Goal: Obtain resource: Obtain resource

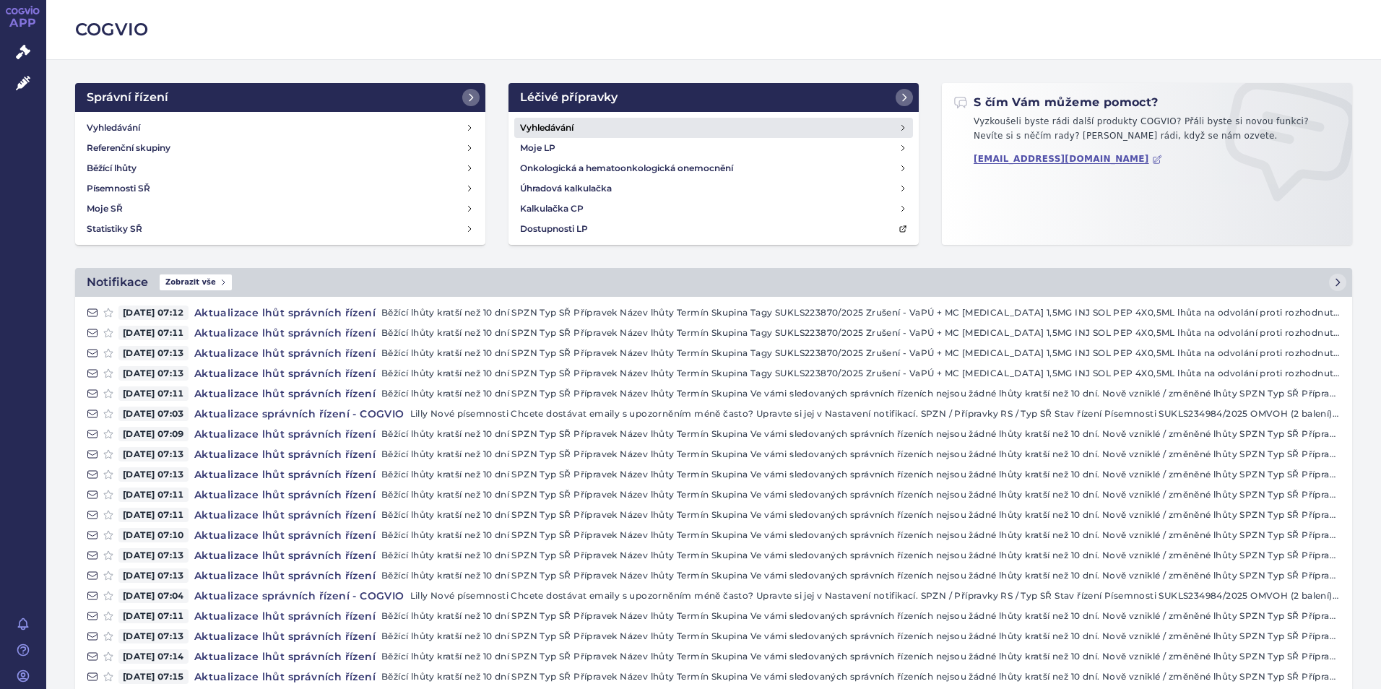
click at [537, 118] on link "Vyhledávání" at bounding box center [713, 128] width 399 height 20
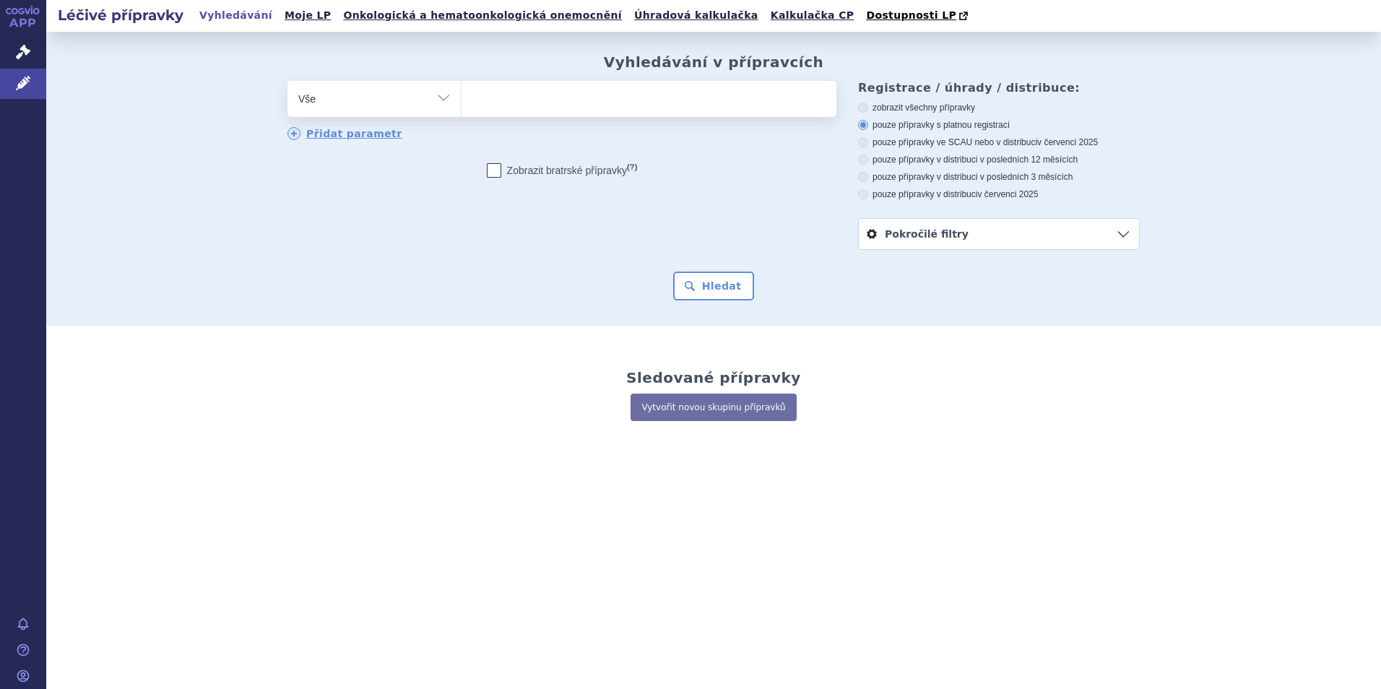
click at [570, 107] on ul at bounding box center [648, 96] width 375 height 30
click at [461, 107] on select at bounding box center [461, 98] width 1 height 36
type input "ret"
type input "rets"
type input "retse"
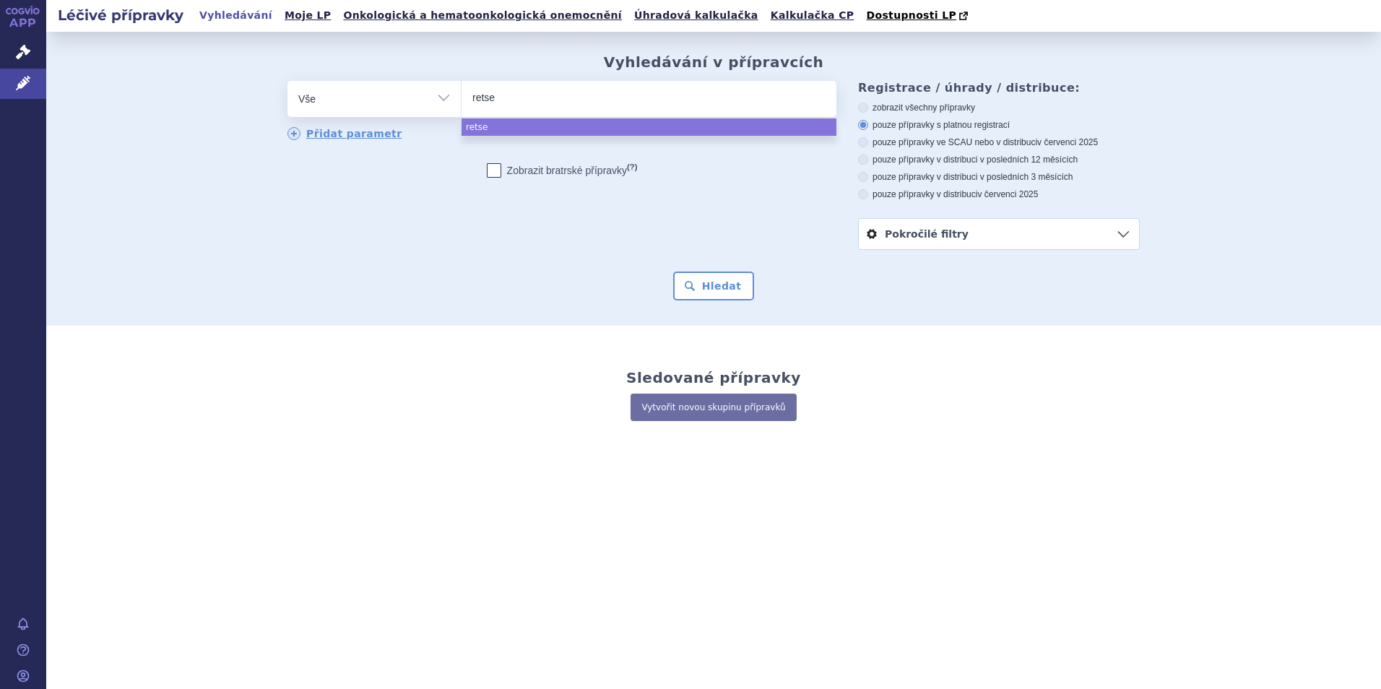
type input "retsec"
type input "retse"
type input "retsev"
type input "retsevm"
type input "retsevmo"
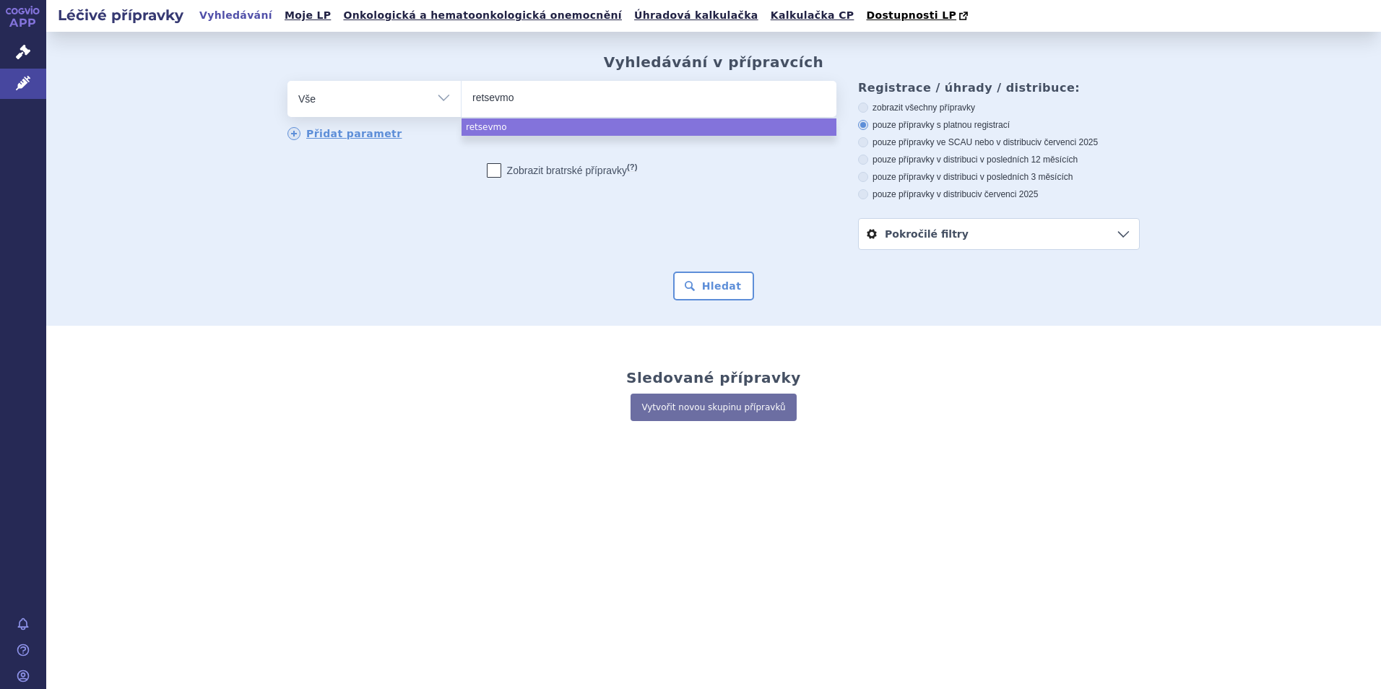
select select "retsevmo"
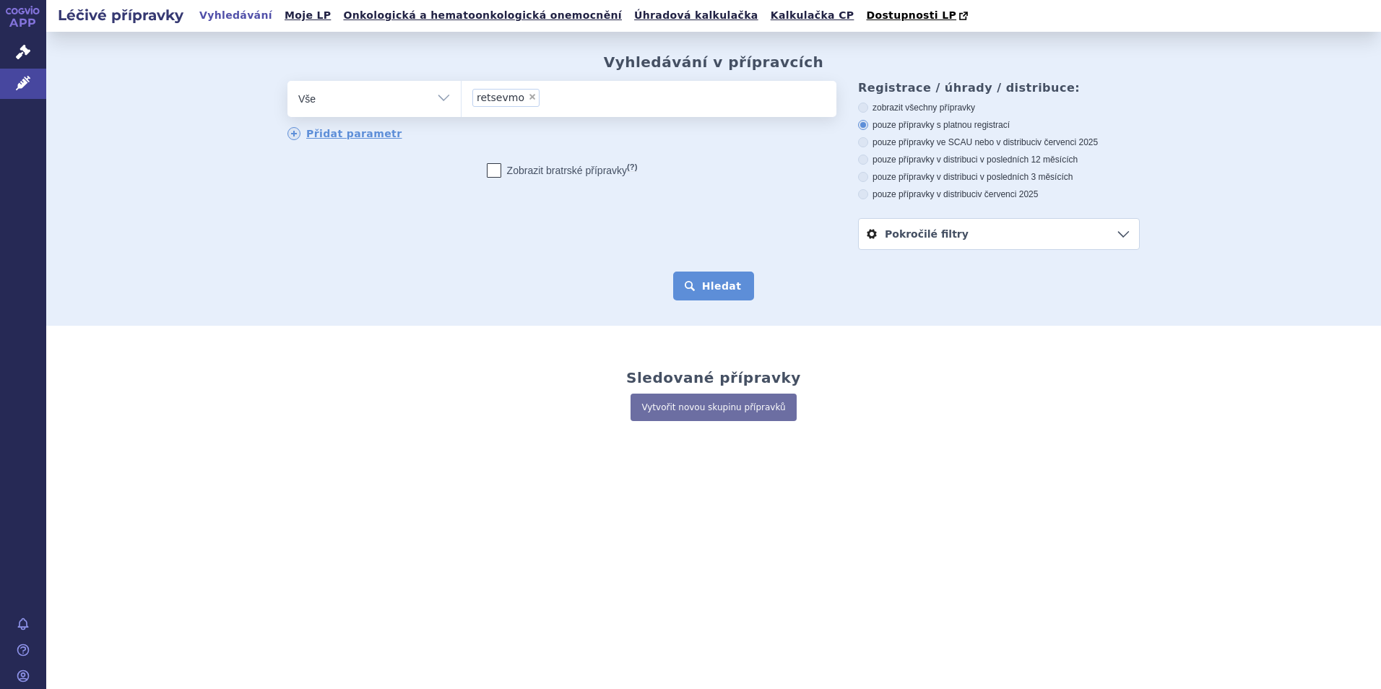
click at [717, 280] on button "Hledat" at bounding box center [714, 286] width 82 height 29
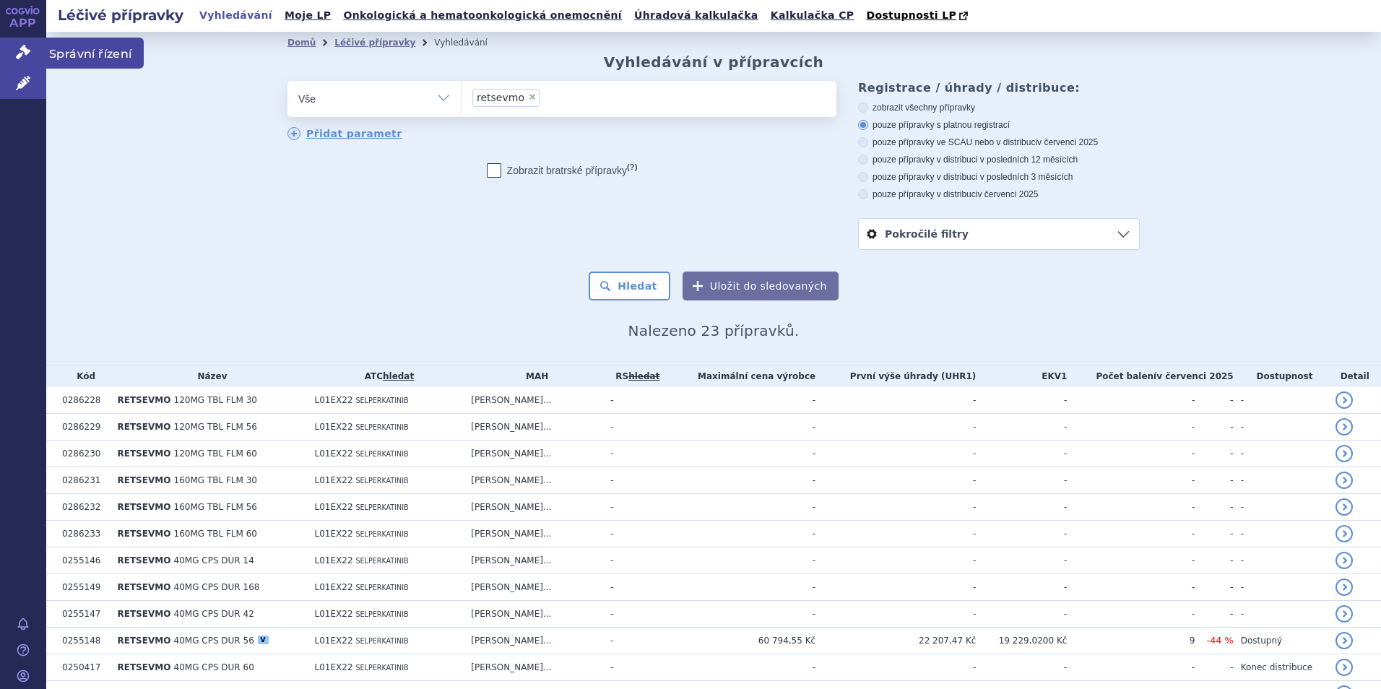
click at [28, 51] on icon at bounding box center [23, 52] width 14 height 14
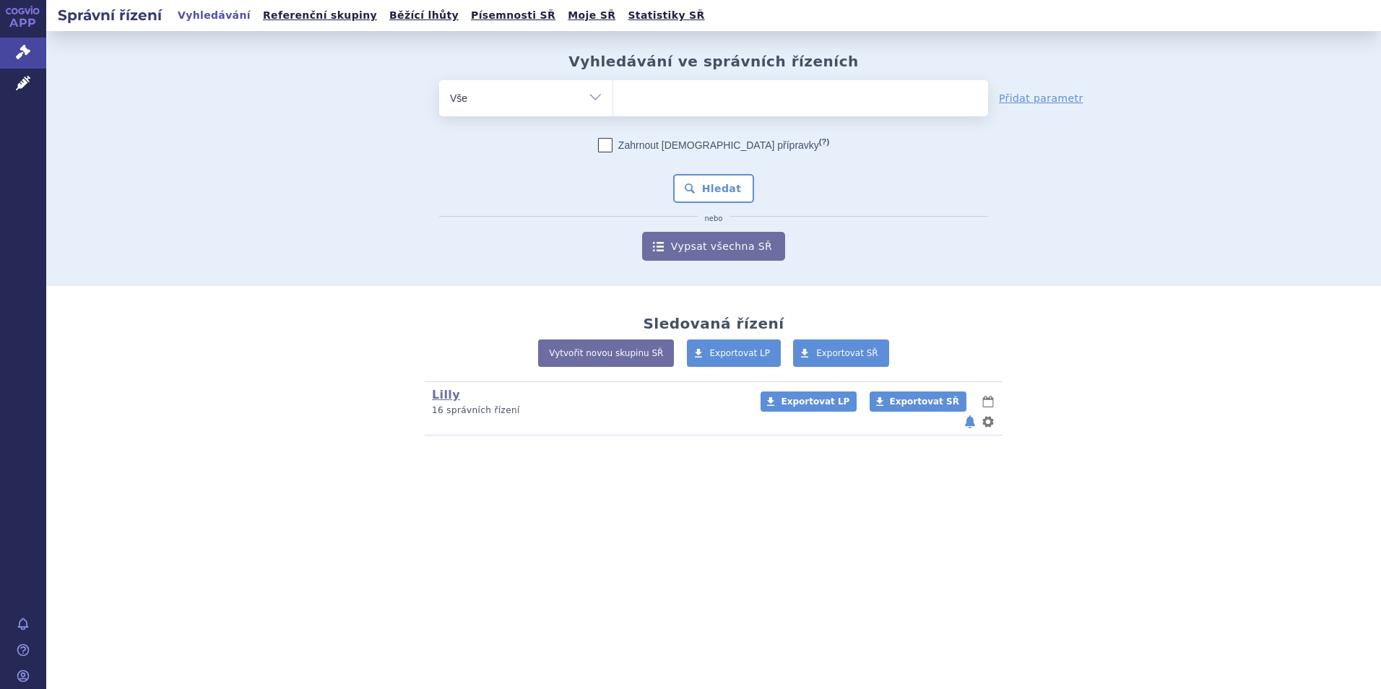
click at [643, 99] on ul at bounding box center [800, 95] width 375 height 30
click at [613, 99] on select at bounding box center [612, 97] width 1 height 36
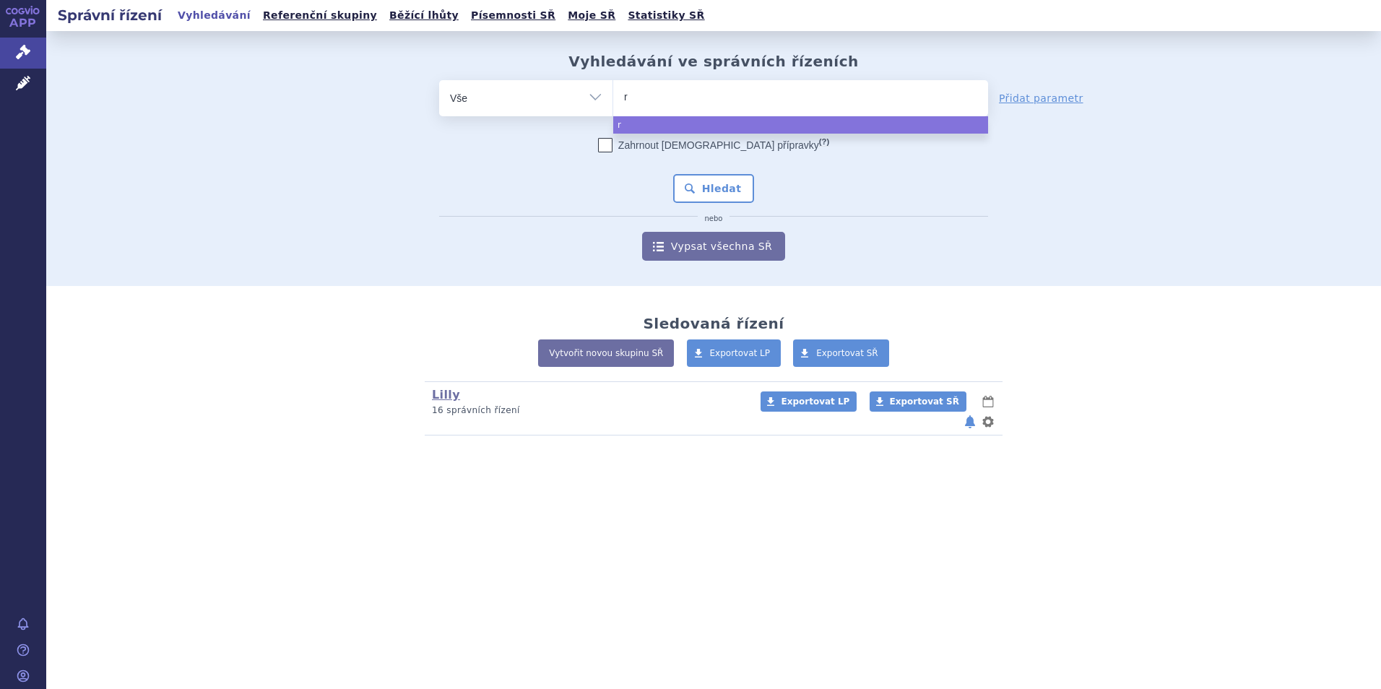
type input "re"
type input "ret"
type input "retse"
type input "retsev"
type input "retsevm"
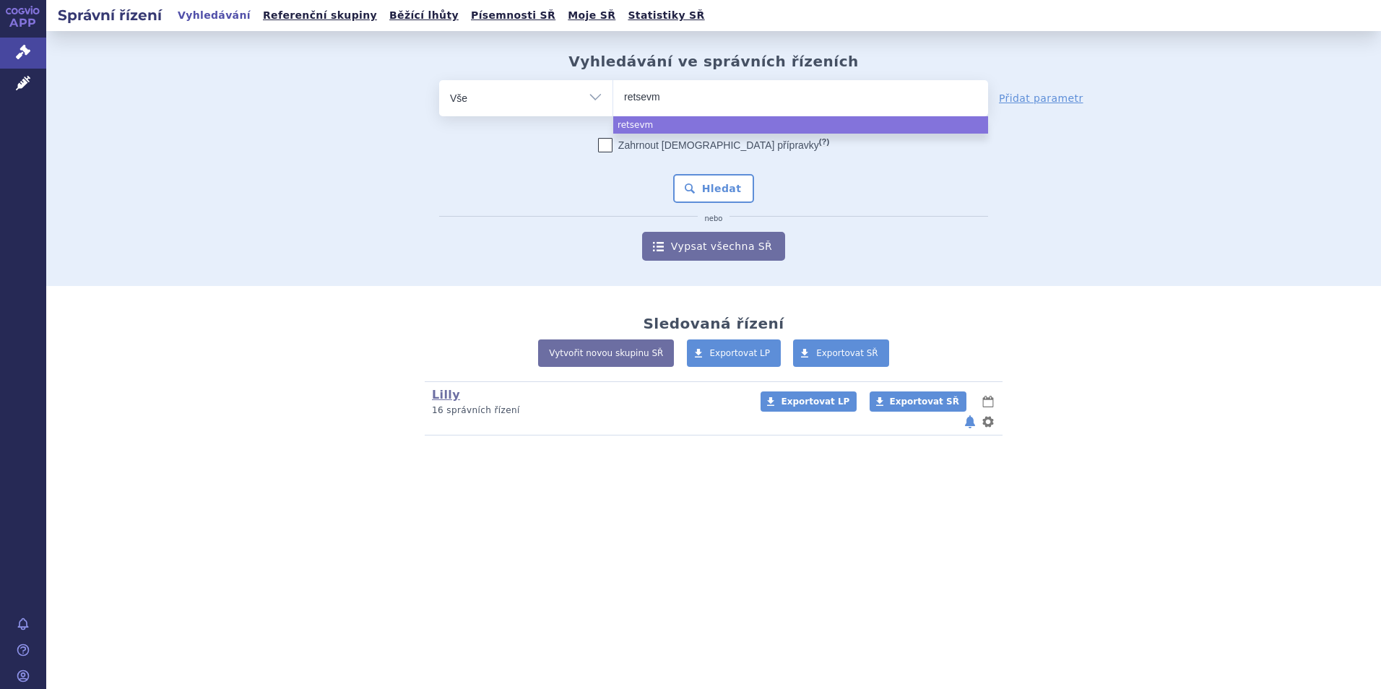
type input "retsevmo"
select select "retsevmo"
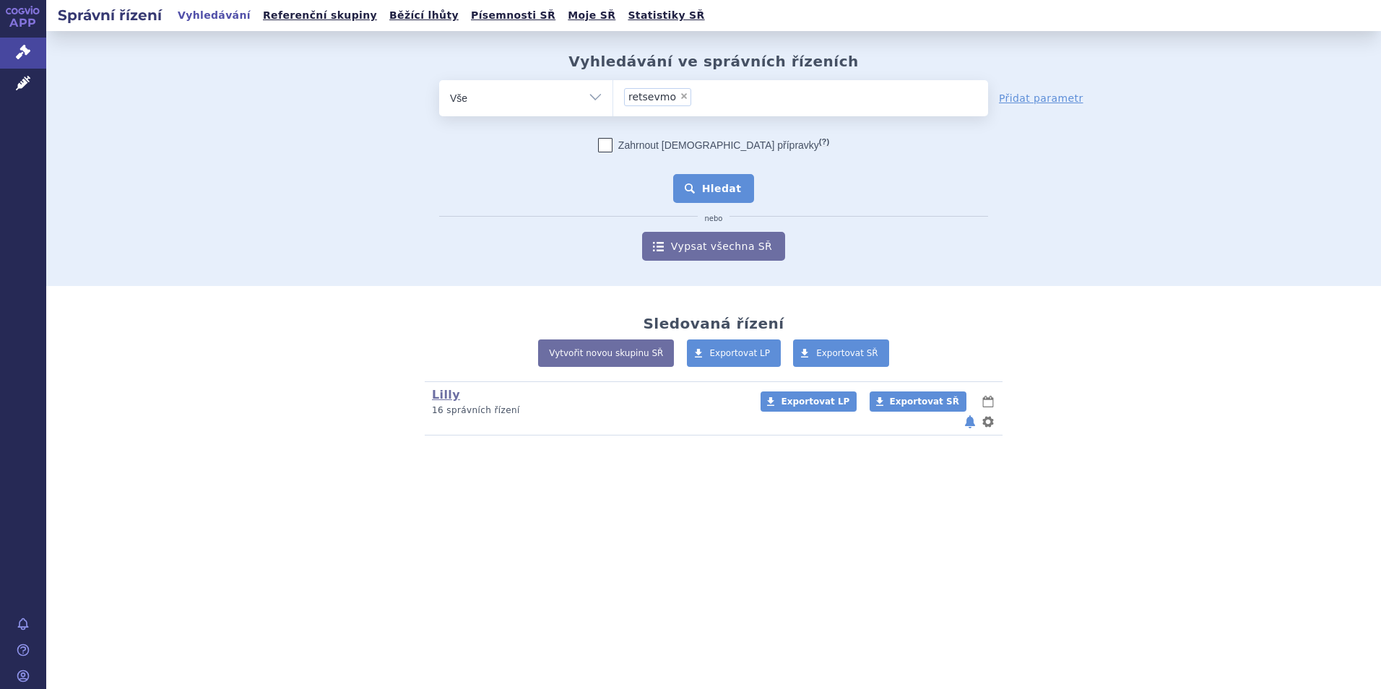
click at [713, 188] on button "Hledat" at bounding box center [714, 188] width 82 height 29
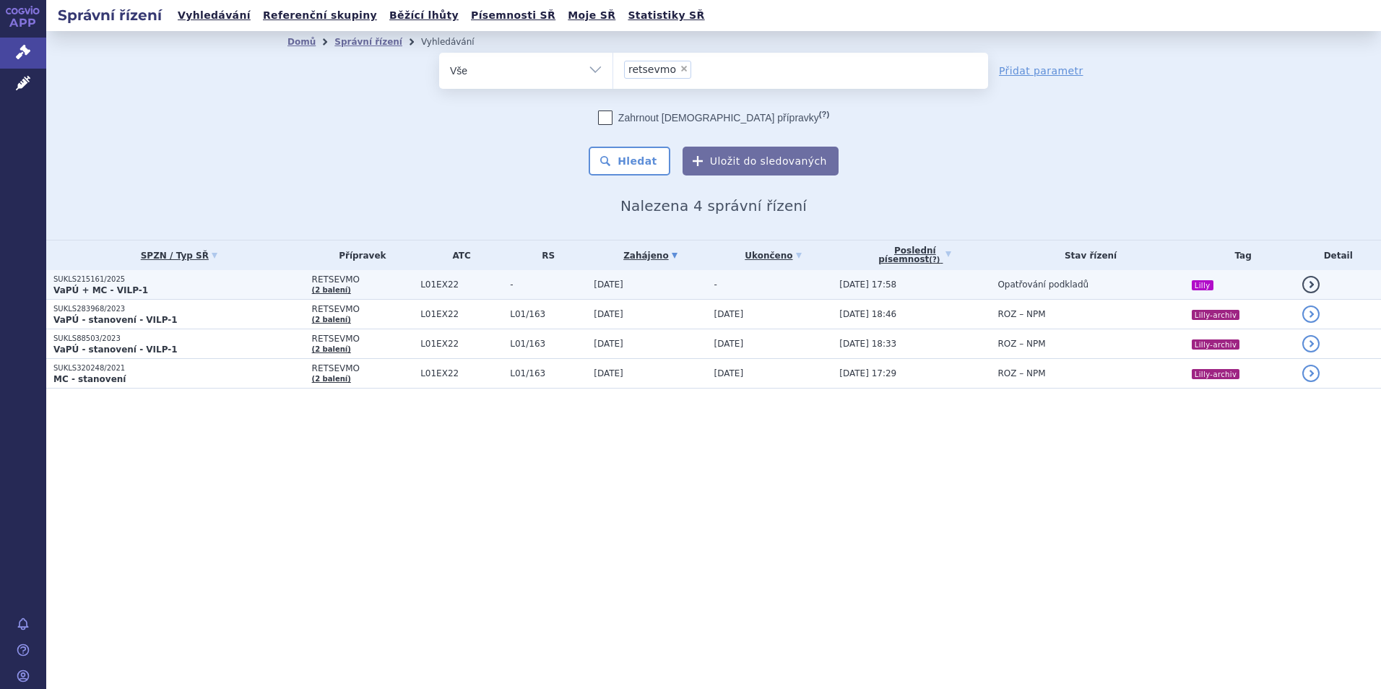
click at [547, 290] on td "-" at bounding box center [545, 285] width 84 height 30
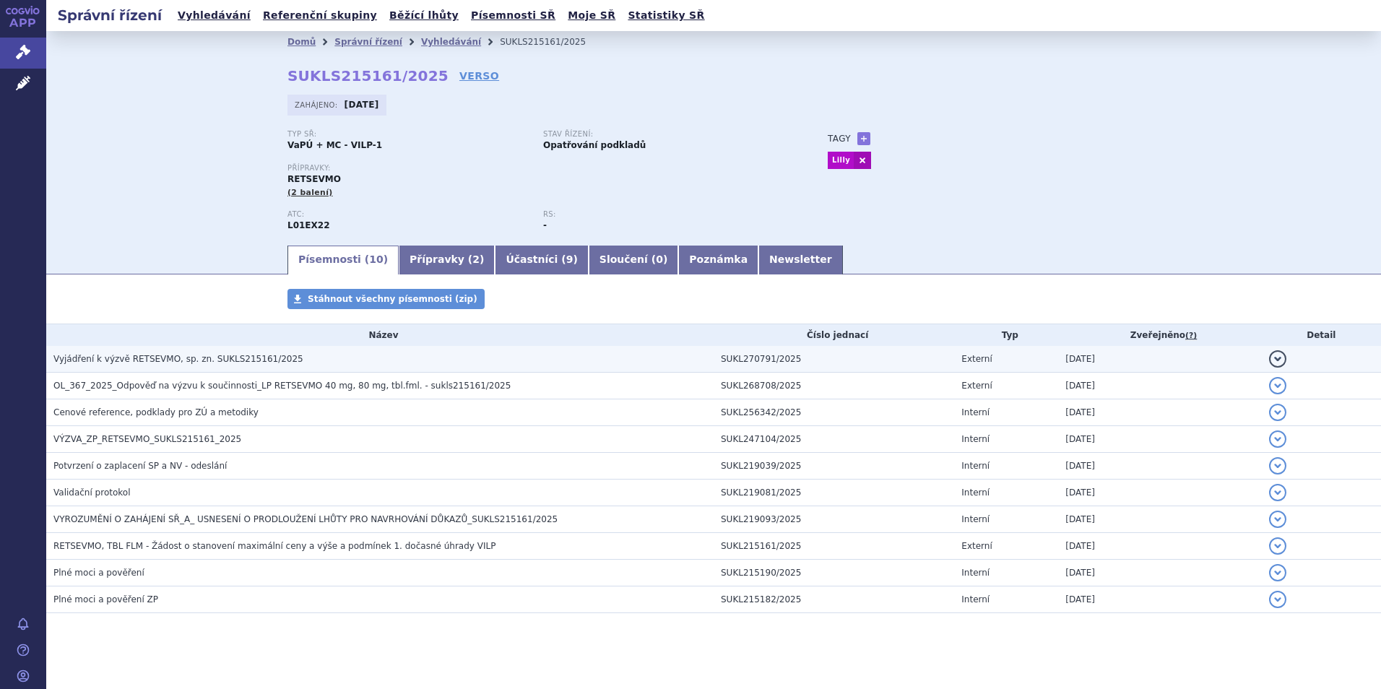
click at [214, 364] on span "Vyjádření k výzvě RETSEVMO, sp. zn. SUKLS215161/2025" at bounding box center [178, 359] width 250 height 10
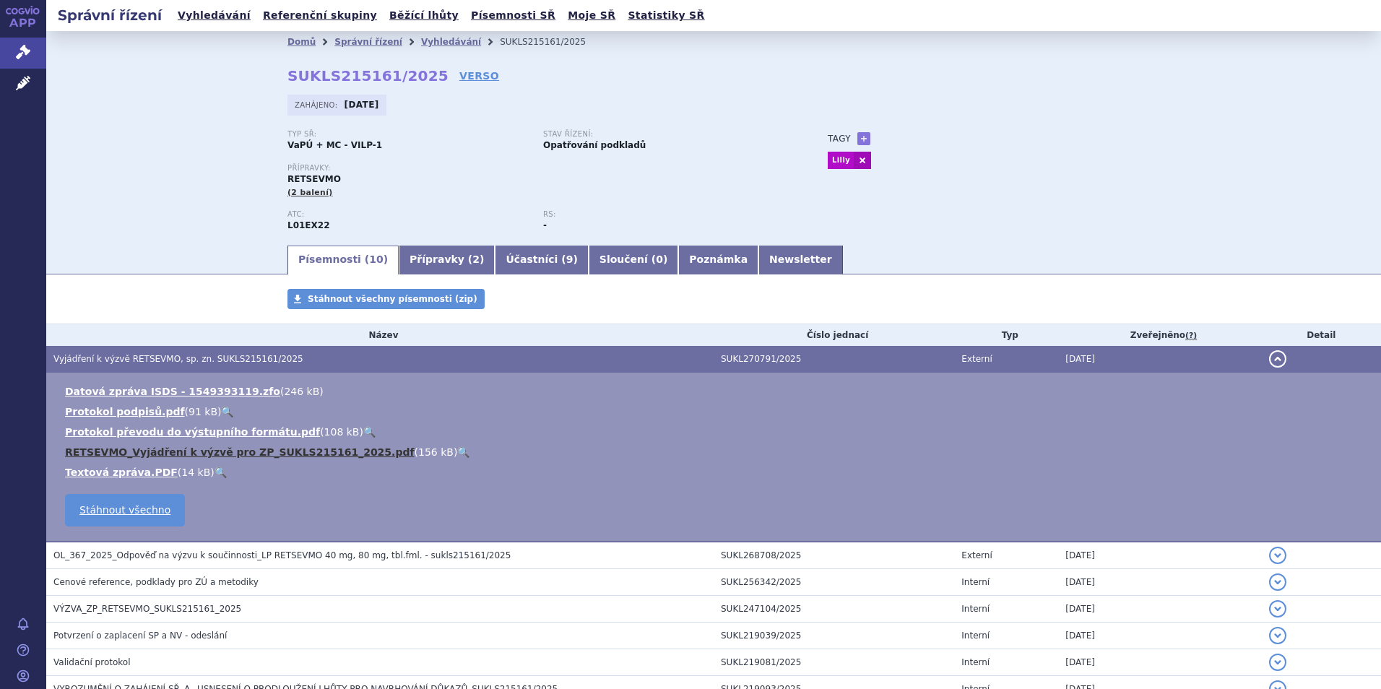
click at [229, 455] on link "RETSEVMO_Vyjádření k výzvě pro ZP_SUKLS215161_2025.pdf" at bounding box center [239, 452] width 349 height 12
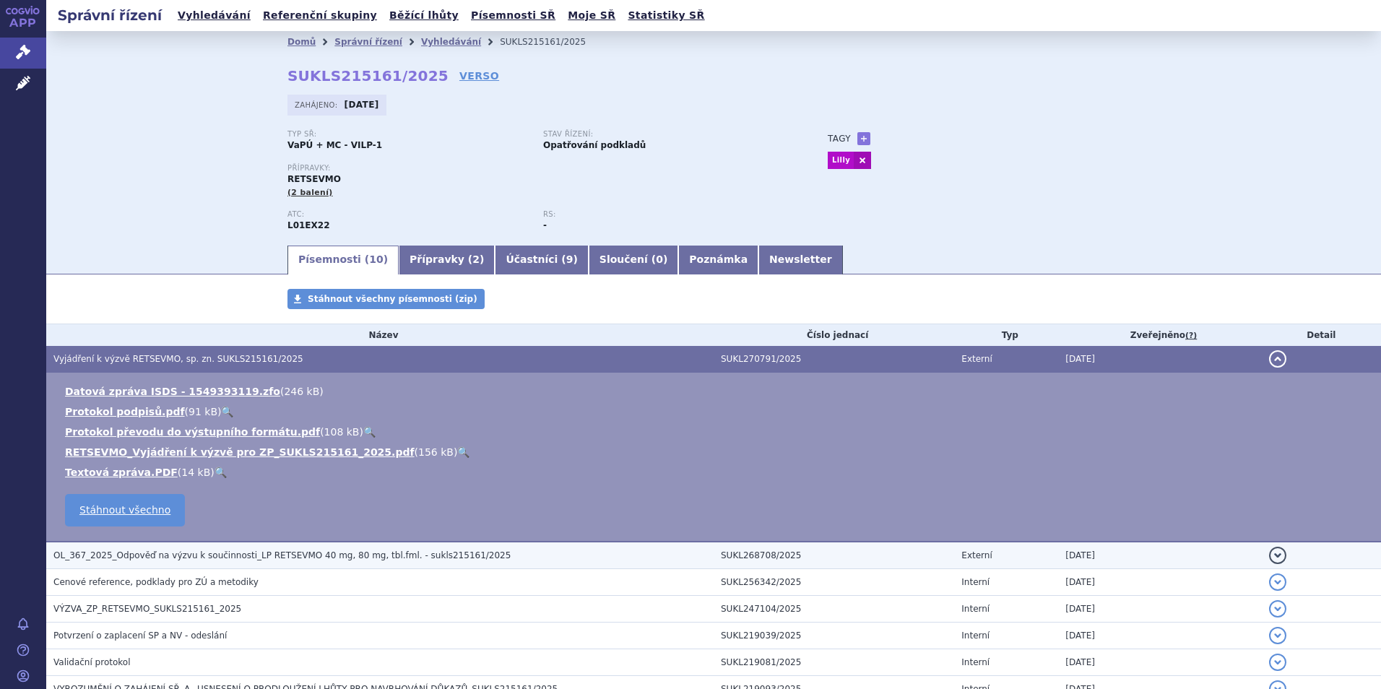
click at [224, 557] on span "OL_367_2025_Odpověď na výzvu k součinnosti_LP RETSEVMO 40 mg, 80 mg, tbl.fml. -…" at bounding box center [281, 555] width 457 height 10
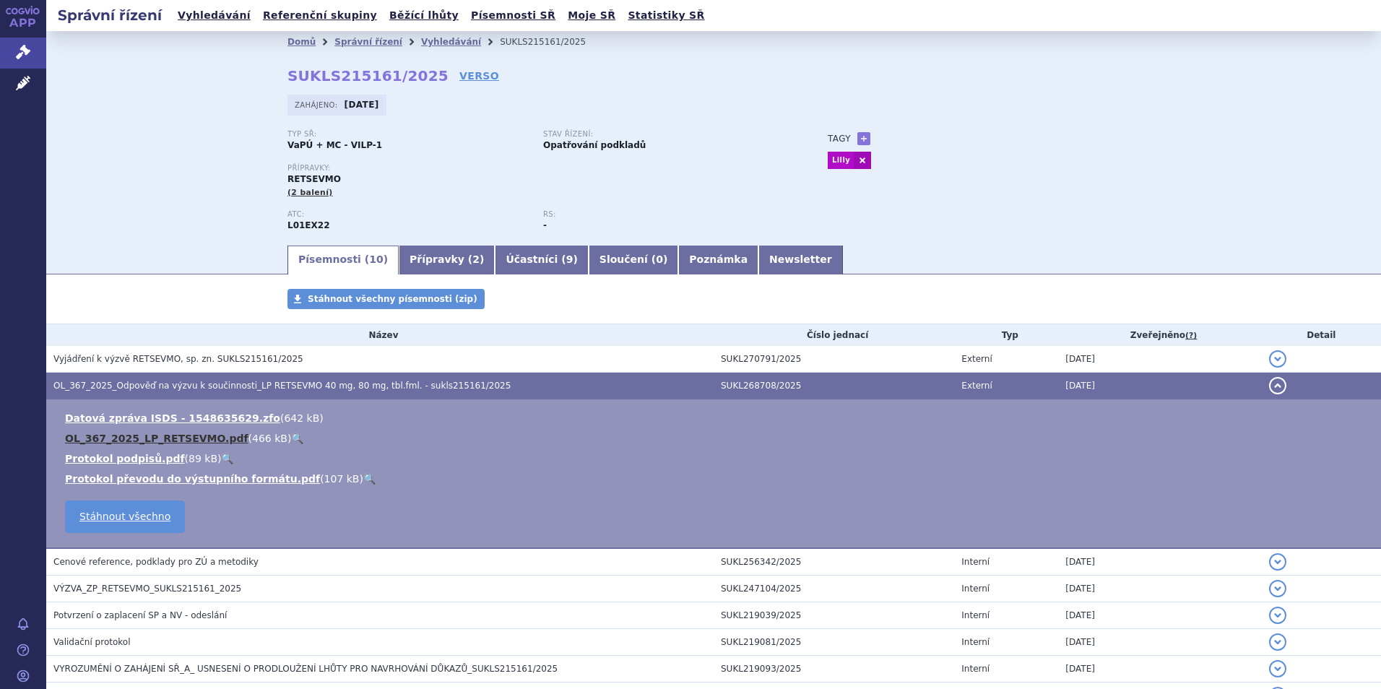
click at [169, 438] on link "OL_367_2025_LP_RETSEVMO.pdf" at bounding box center [156, 439] width 183 height 12
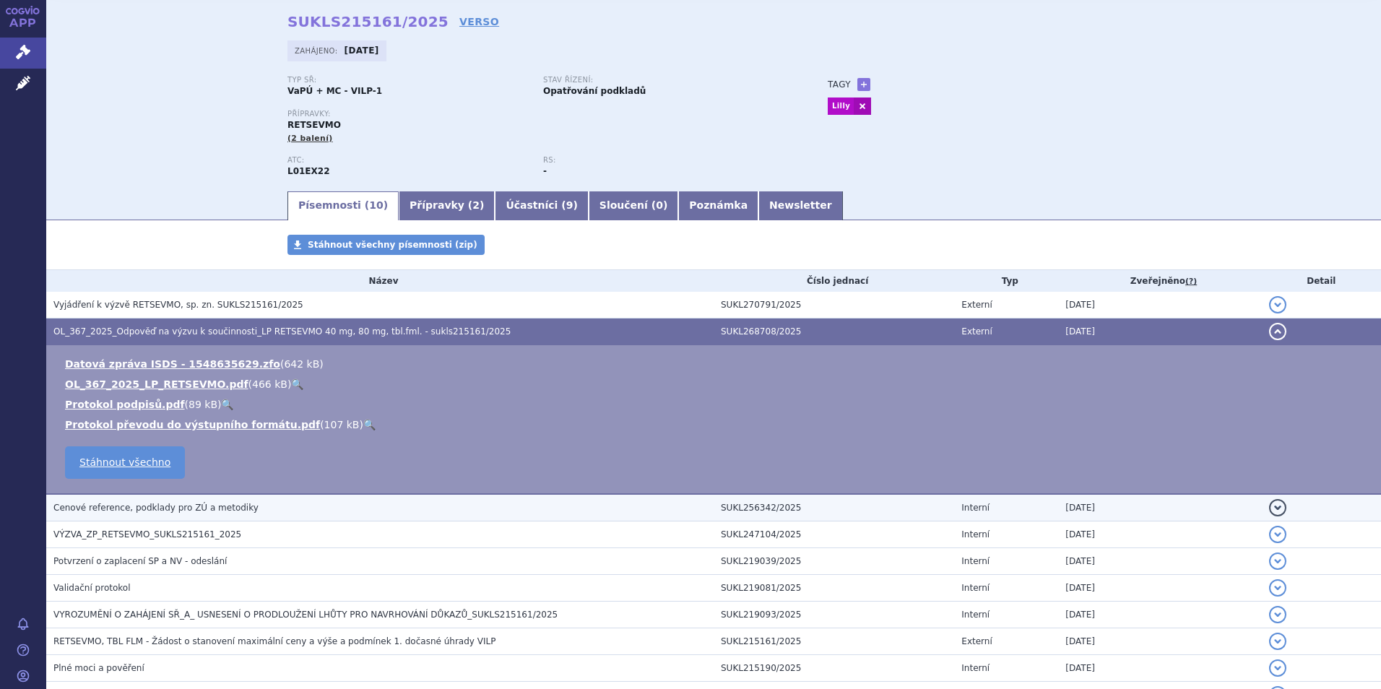
scroll to position [144, 0]
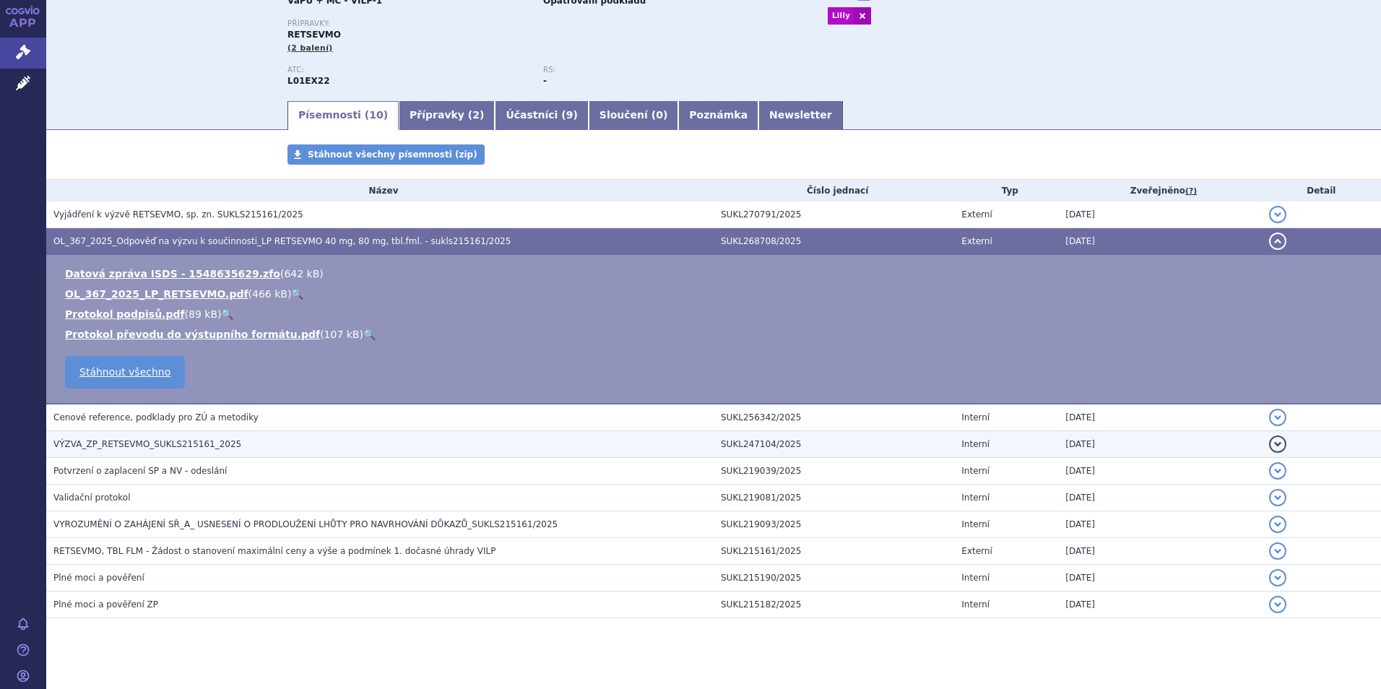
click at [195, 447] on span "VÝZVA_ZP_RETSEVMO_SUKLS215161_2025" at bounding box center [147, 444] width 188 height 10
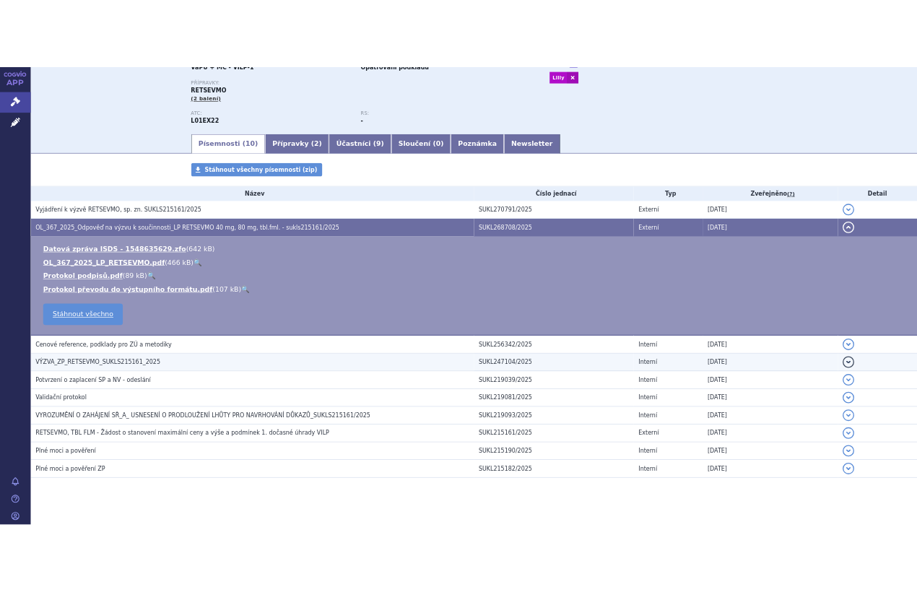
scroll to position [140, 0]
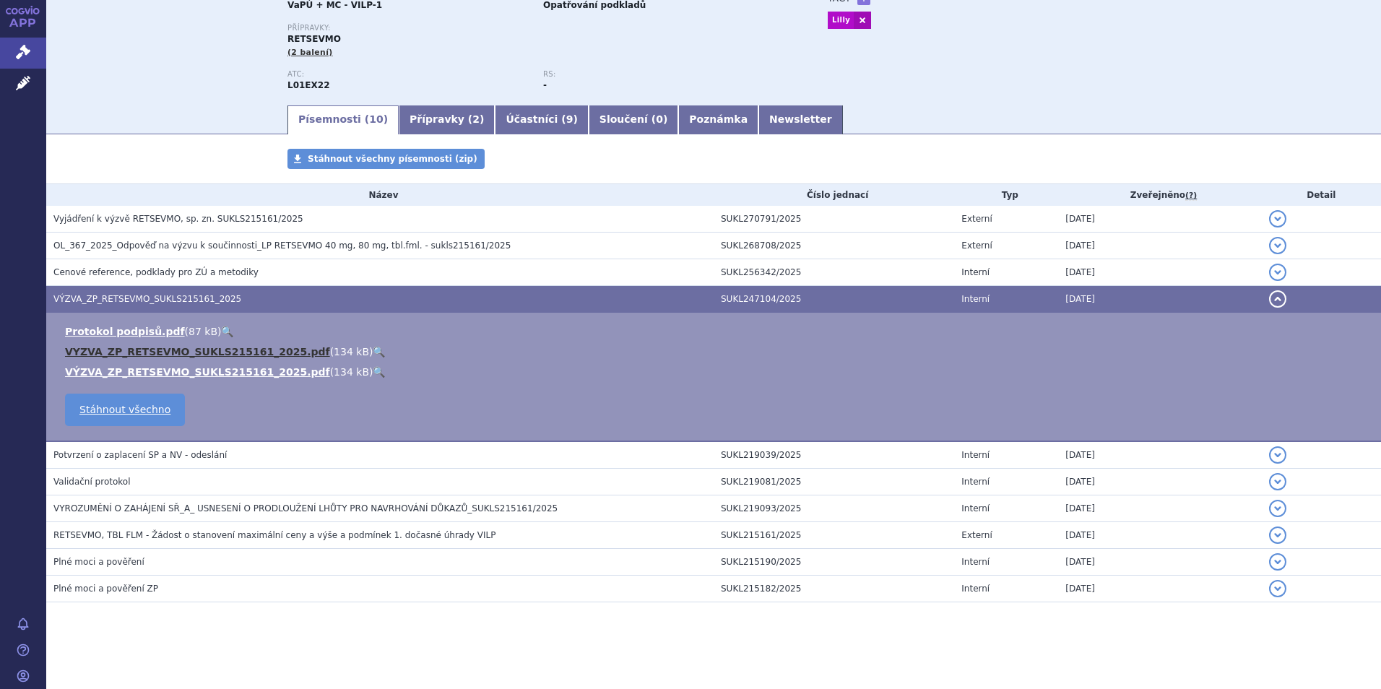
click at [183, 351] on link "VYZVA_ZP_RETSEVMO_SUKLS215161_2025.pdf" at bounding box center [197, 352] width 265 height 12
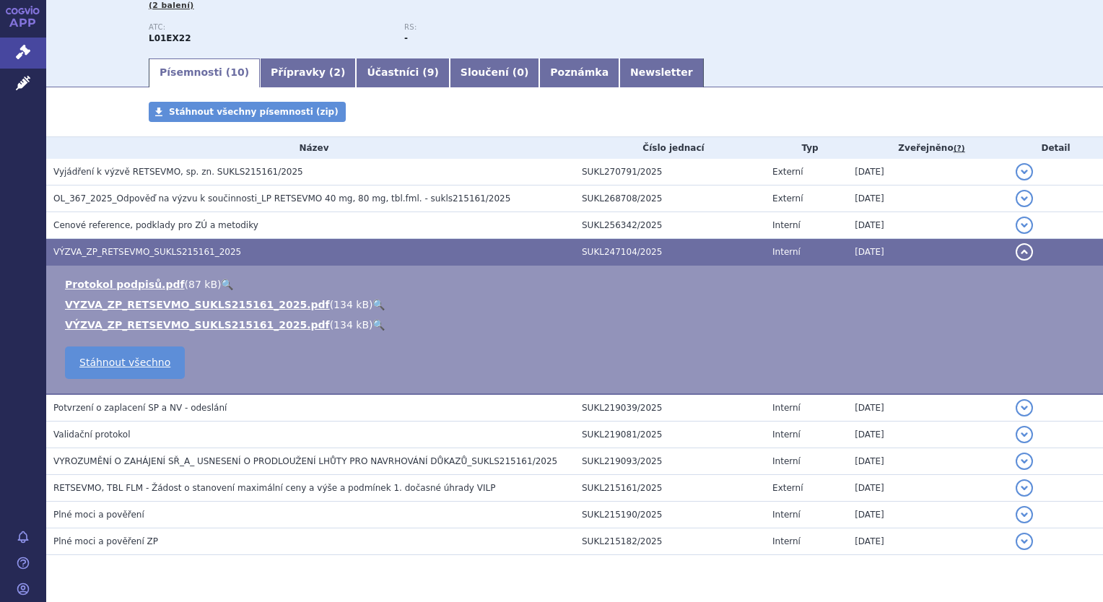
scroll to position [226, 0]
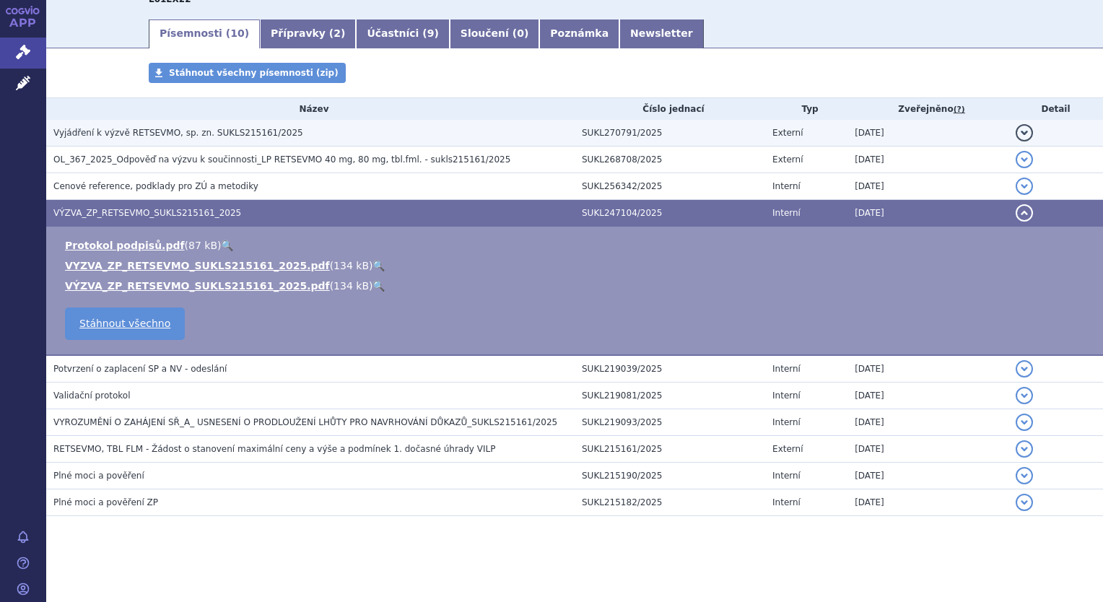
click at [174, 140] on h3 "Vyjádření k výzvě RETSEVMO, sp. zn. SUKLS215161/2025" at bounding box center [313, 133] width 521 height 14
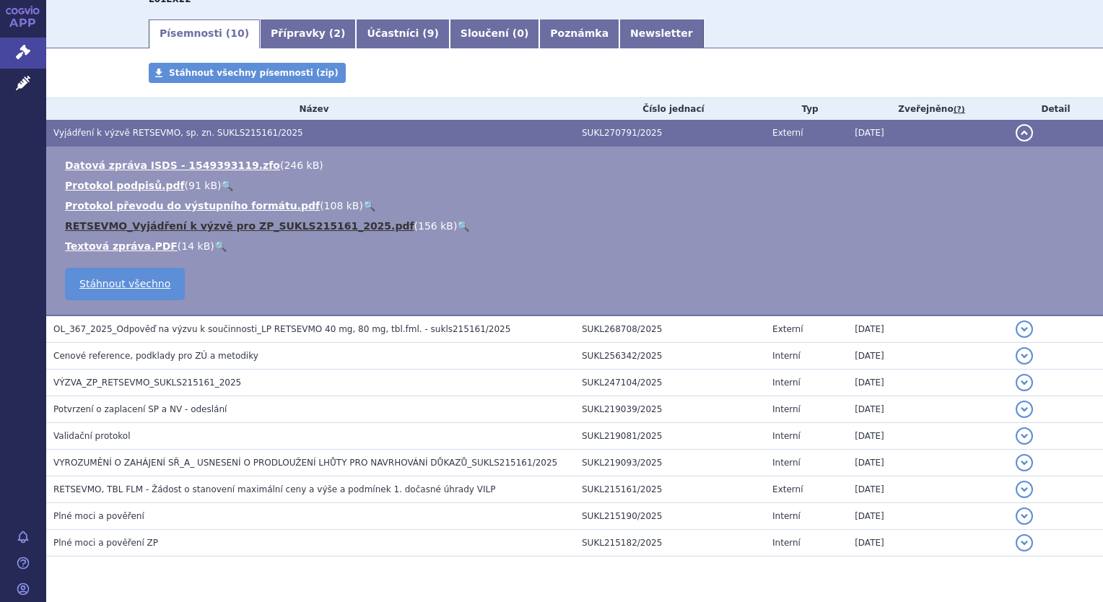
click at [141, 230] on link "RETSEVMO_Vyjádření k výzvě pro ZP_SUKLS215161_2025.pdf" at bounding box center [239, 226] width 349 height 12
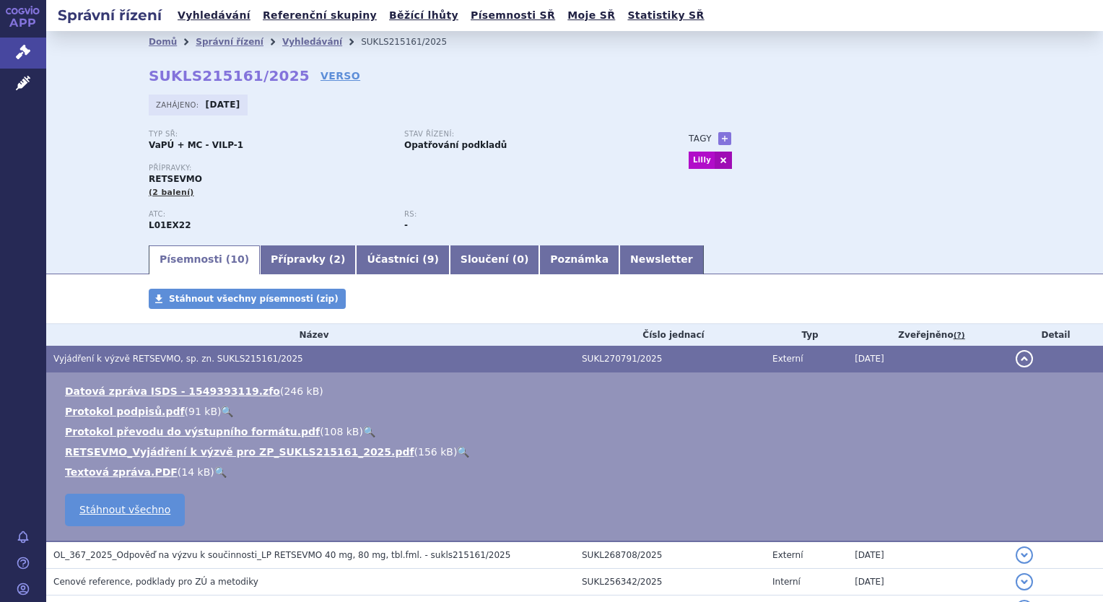
scroll to position [0, 0]
drag, startPoint x: 275, startPoint y: 75, endPoint x: 132, endPoint y: 71, distance: 143.0
click at [132, 71] on div "Domů Správní řízení Vyhledávání SUKLS215161/2025 SUKLS215161/2025 VERSO [GEOGRA…" at bounding box center [575, 148] width 910 height 191
copy strong "SUKLS215161/2025"
